Goal: Book appointment/travel/reservation

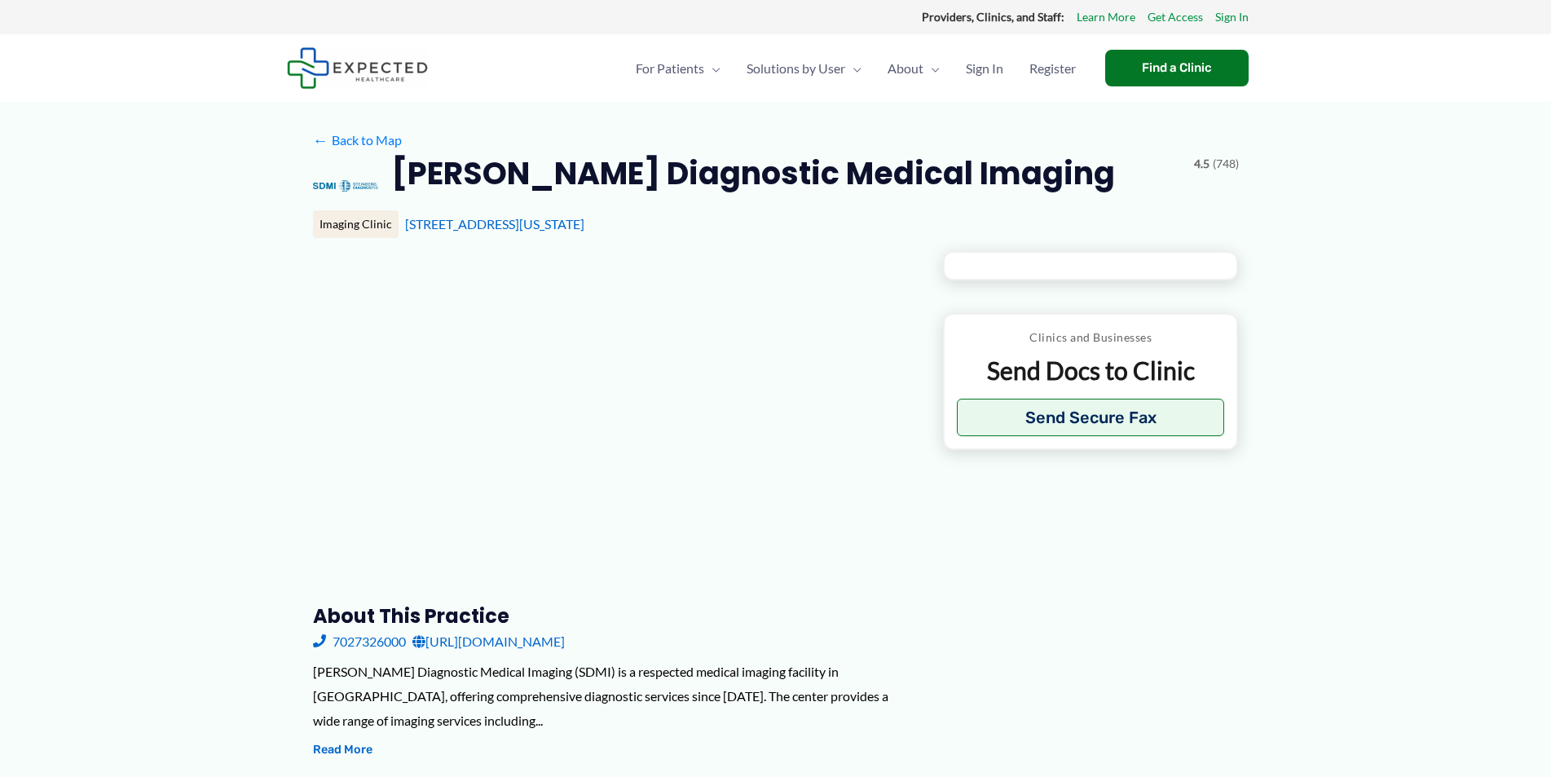
type input "**********"
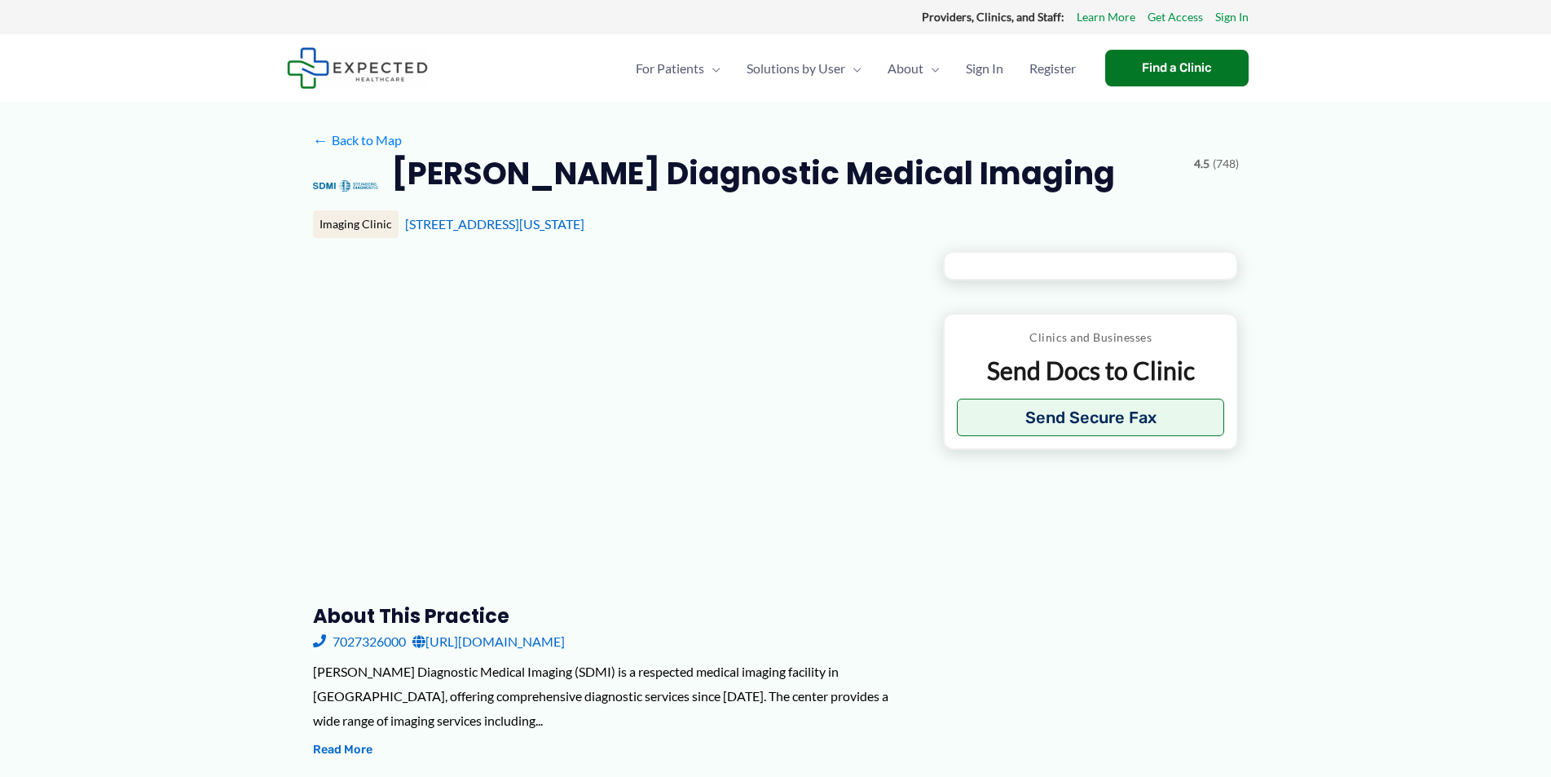
type input "**********"
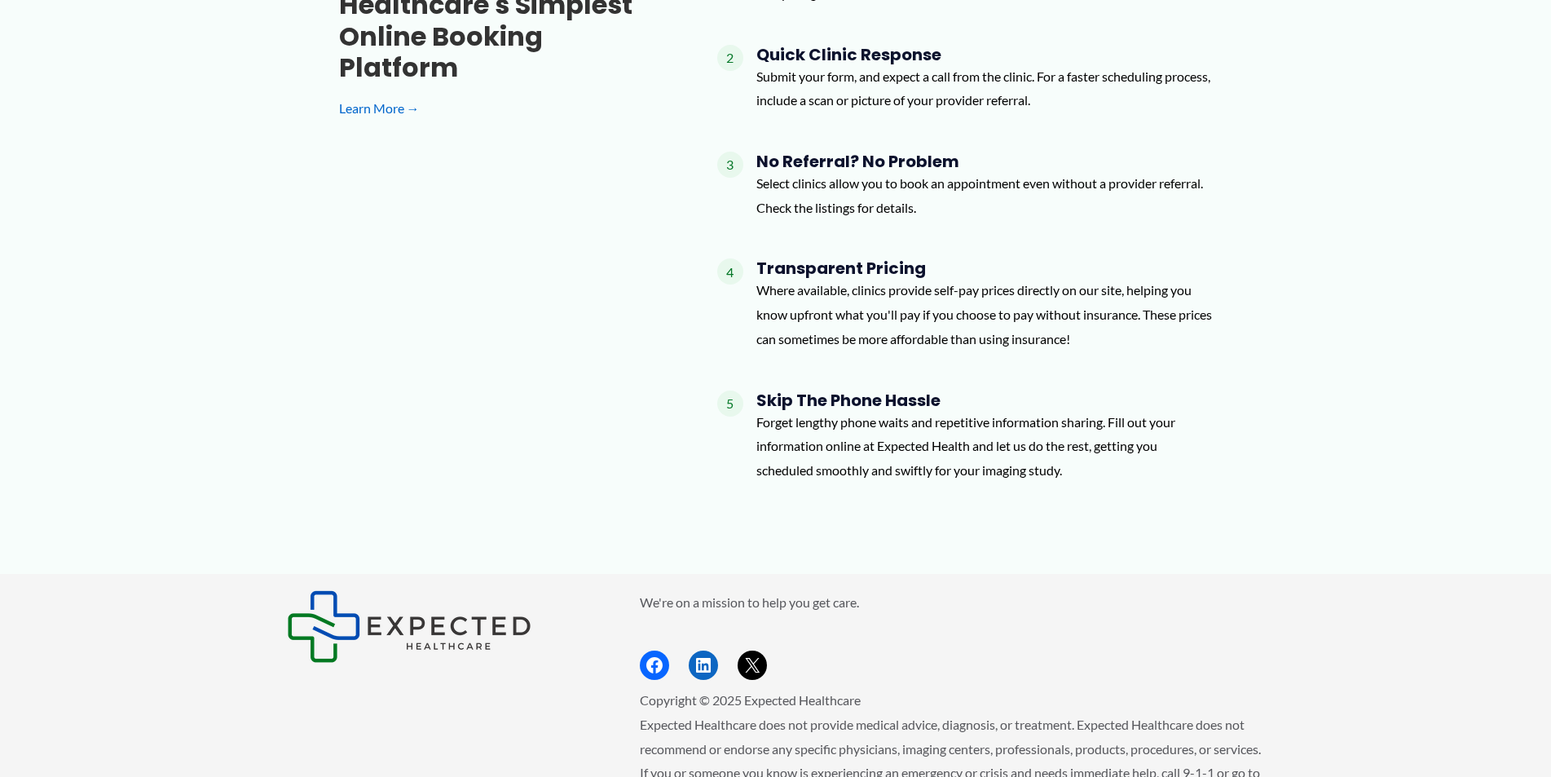
scroll to position [2128, 0]
